Goal: Check status: Check status

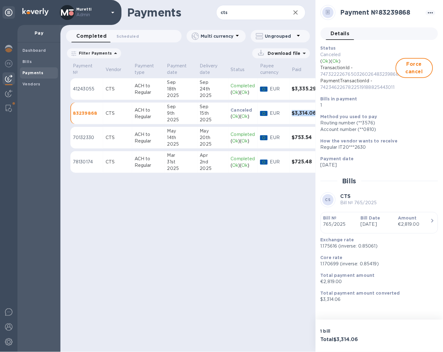
click at [93, 13] on p "Admin" at bounding box center [91, 15] width 31 height 7
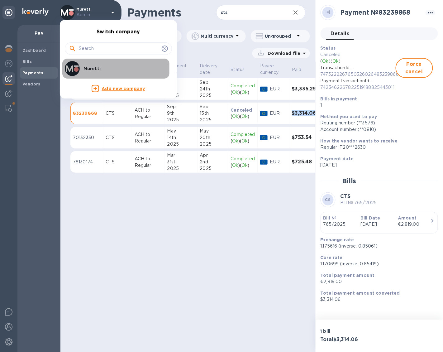
click at [104, 69] on p "Muretti" at bounding box center [123, 68] width 79 height 6
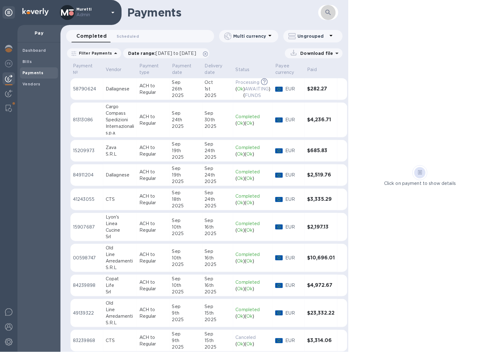
click at [335, 12] on button "button" at bounding box center [328, 12] width 15 height 15
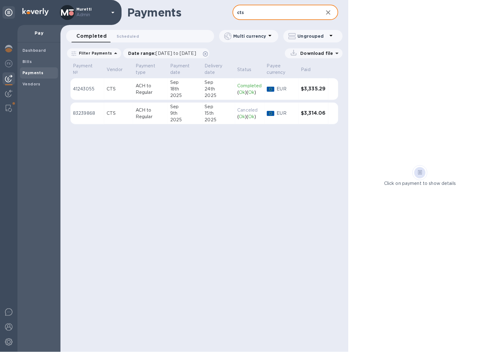
type input "cts"
click at [199, 119] on td "[DATE]" at bounding box center [185, 114] width 35 height 22
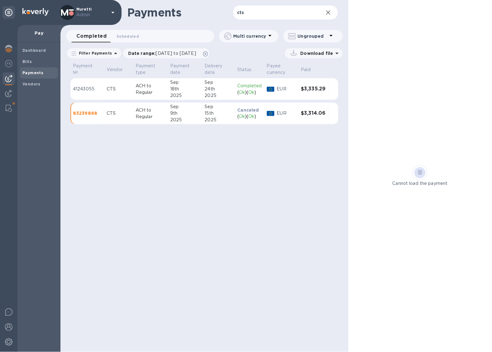
click at [200, 91] on td "[DATE]" at bounding box center [185, 89] width 35 height 22
click at [443, 78] on div "Cannot load the payment" at bounding box center [420, 176] width 144 height 352
